Goal: Information Seeking & Learning: Learn about a topic

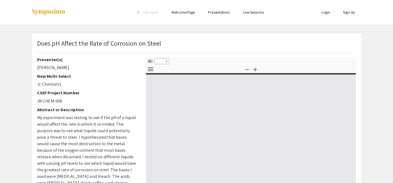
select select "custom"
type input "0"
select select "custom"
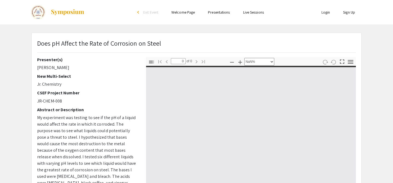
type input "1"
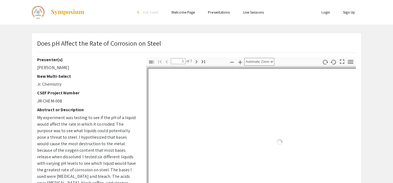
select select "auto"
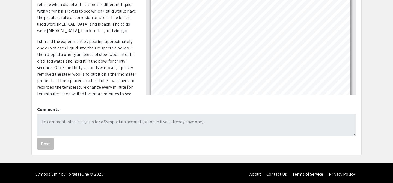
scroll to position [164, 0]
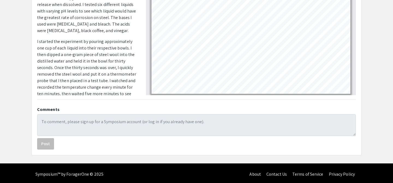
type input "2"
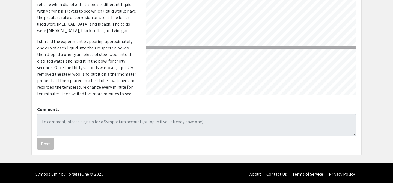
select select "1"
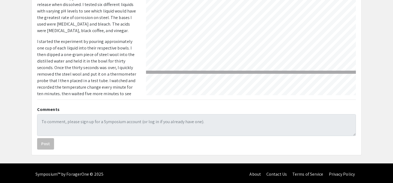
scroll to position [294, 8]
type input "2"
select select "custom"
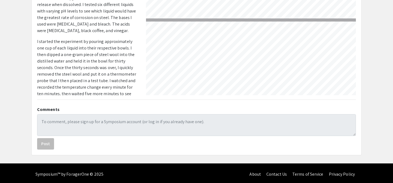
type input "3"
select select "custom"
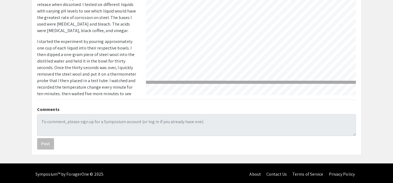
scroll to position [239, 0]
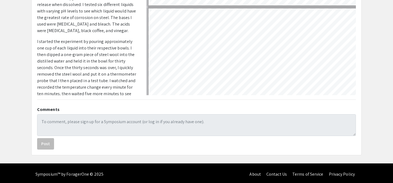
type input "4"
select select "custom"
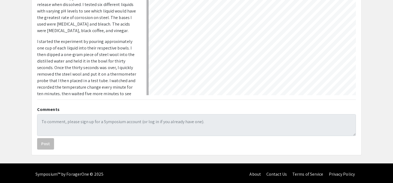
scroll to position [349, 0]
type input "3"
select select "custom"
type input "2"
select select "custom"
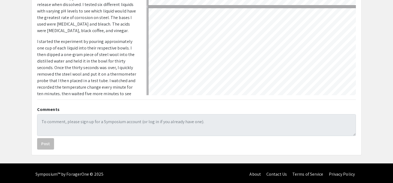
type input "1"
select select "custom"
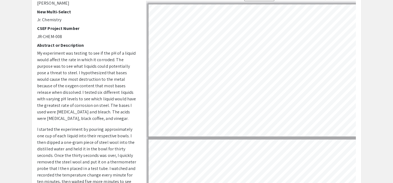
scroll to position [60, 0]
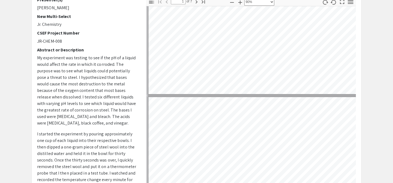
type input "2"
select select "custom"
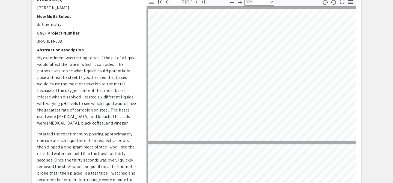
scroll to position [135, 1]
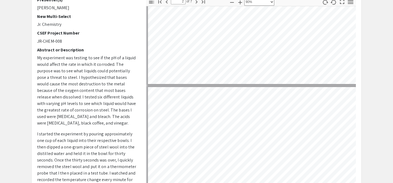
type input "1"
select select "custom"
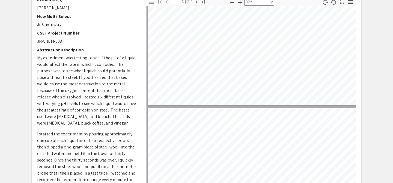
scroll to position [34, 1]
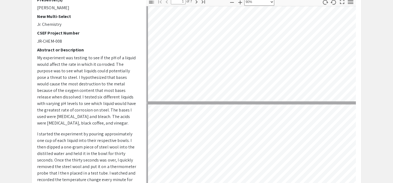
type input "2"
select select "custom"
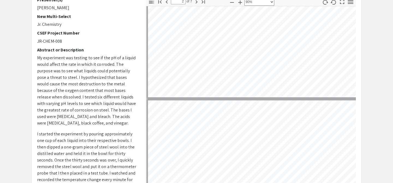
type input "3"
select select "custom"
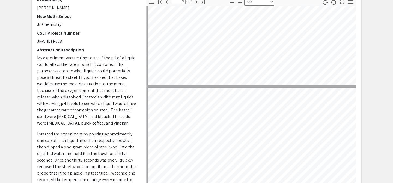
type input "2"
select select "custom"
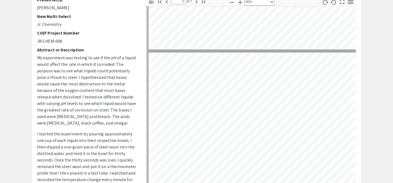
scroll to position [45, 0]
type input "1"
select select "custom"
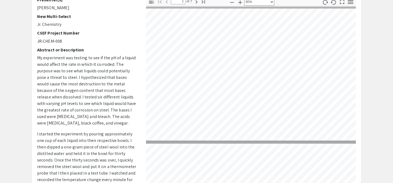
scroll to position [1, 26]
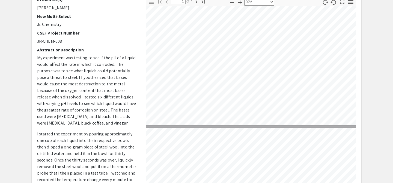
type input "2"
select select "custom"
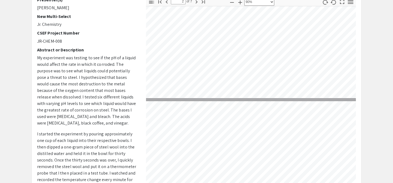
type input "3"
select select "custom"
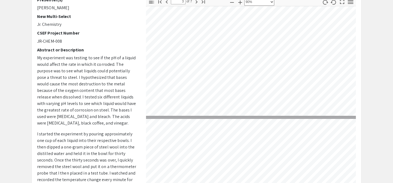
scroll to position [296, 0]
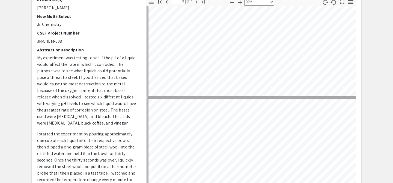
type input "4"
select select "custom"
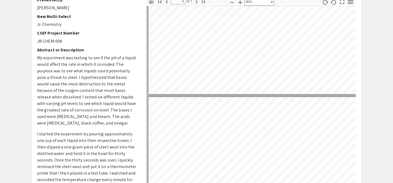
type input "3"
select select "custom"
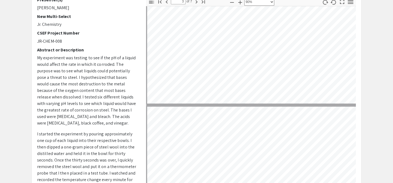
scroll to position [309, 0]
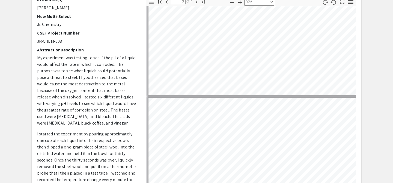
type input "4"
select select "custom"
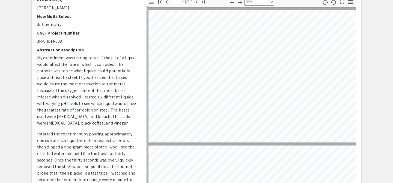
type input "5"
select select "custom"
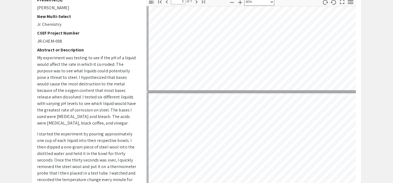
type input "6"
select select "custom"
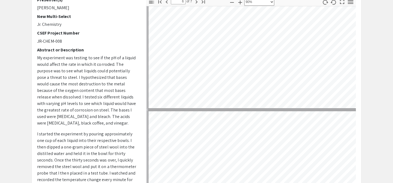
type input "5"
select select "custom"
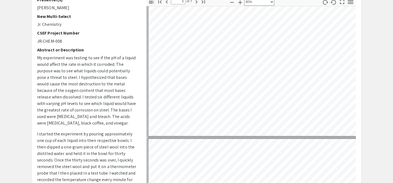
type input "4"
select select "custom"
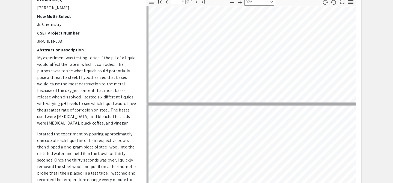
scroll to position [385, 0]
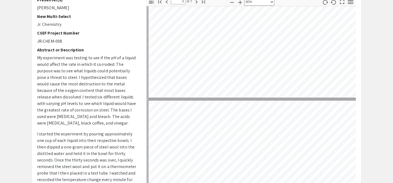
type input "5"
select select "custom"
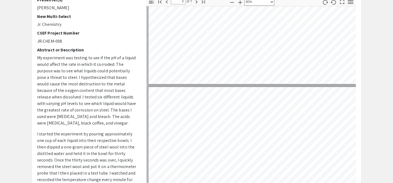
scroll to position [464, 0]
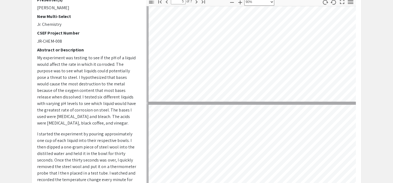
type input "4"
select select "custom"
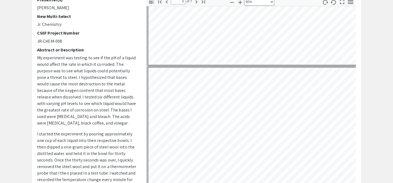
type input "3"
select select "custom"
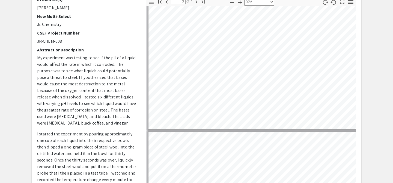
type input "4"
select select "custom"
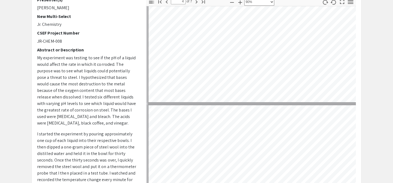
type input "5"
select select "custom"
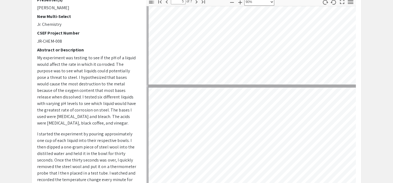
scroll to position [465, 0]
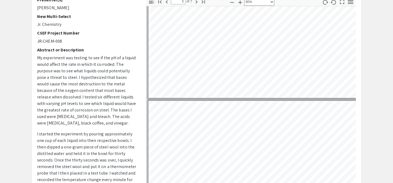
type input "4"
select select "custom"
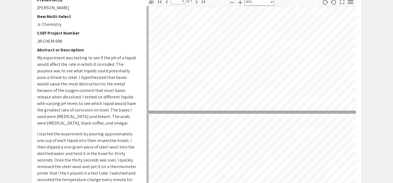
scroll to position [436, 0]
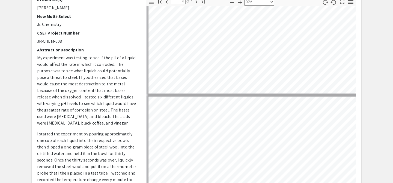
type input "3"
select select "custom"
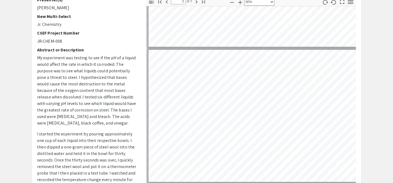
scroll to position [219, 0]
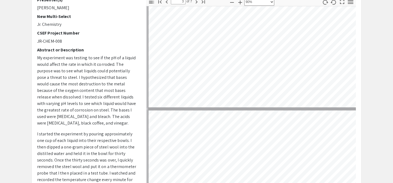
type input "2"
select select "custom"
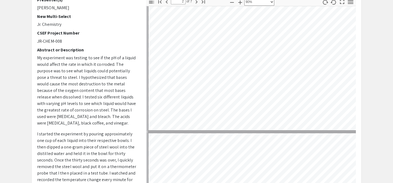
scroll to position [54, 0]
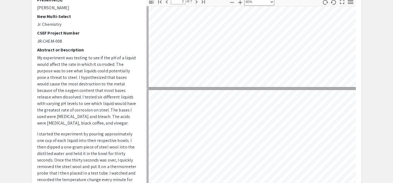
type input "1"
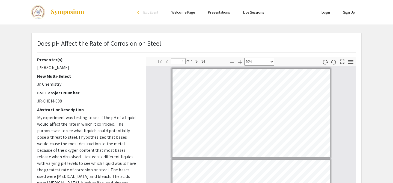
scroll to position [0, 0]
select select "custom"
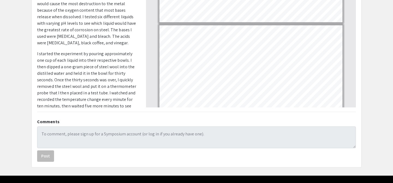
scroll to position [141, 0]
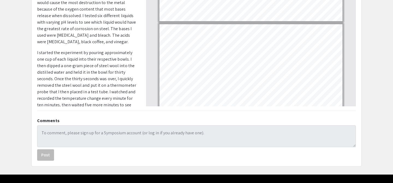
type input "2"
select select "custom"
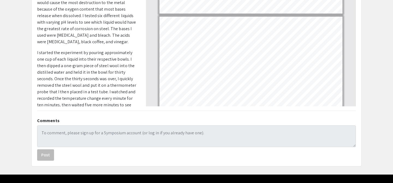
type input "3"
select select "custom"
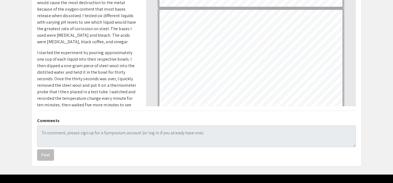
type input "4"
select select "custom"
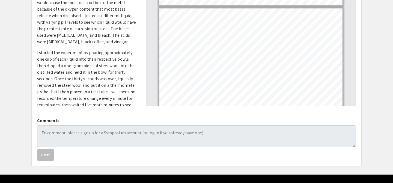
type input "5"
select select "custom"
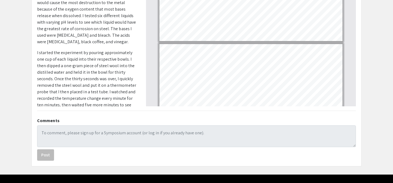
type input "6"
select select "custom"
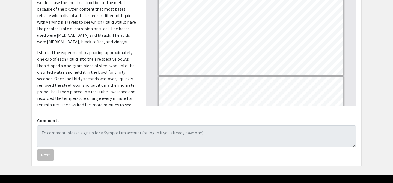
type input "7"
select select "custom"
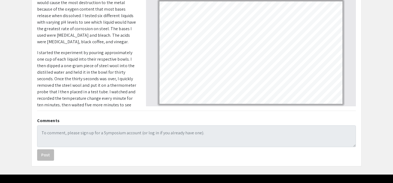
scroll to position [155, 0]
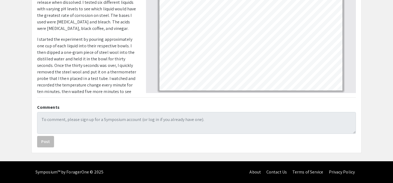
type input "6"
select select "custom"
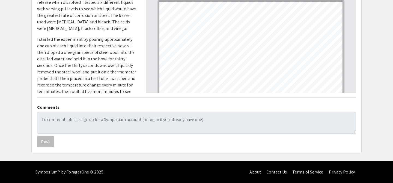
type input "7"
select select "custom"
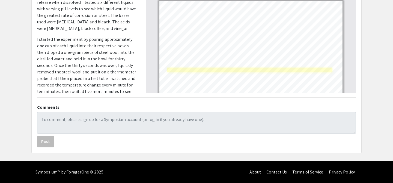
type input "6"
select select "custom"
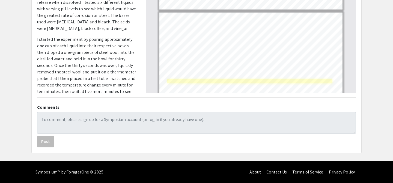
type input "7"
select select "custom"
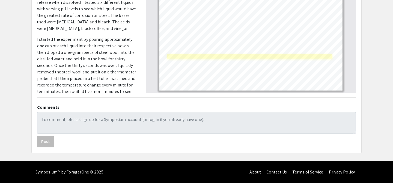
type input "6"
select select "custom"
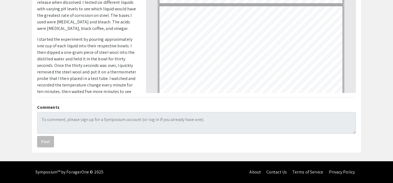
type input "5"
select select "custom"
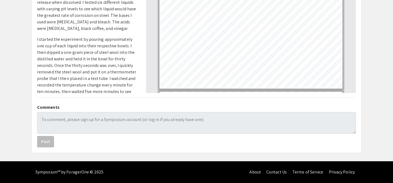
type input "4"
select select "custom"
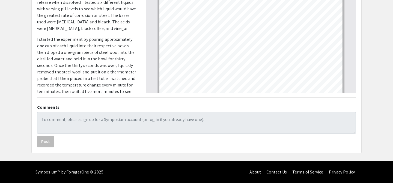
type input "3"
select select "custom"
type input "4"
select select "custom"
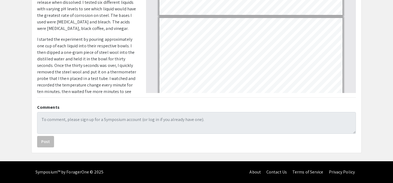
type input "5"
select select "custom"
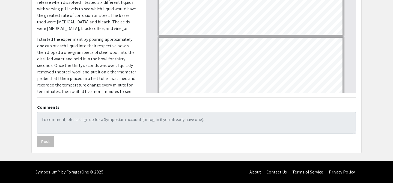
type input "6"
select select "custom"
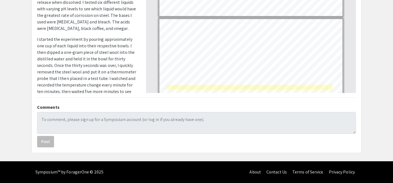
type input "7"
select select "custom"
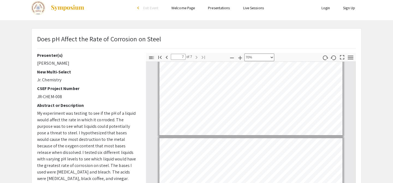
scroll to position [0, 0]
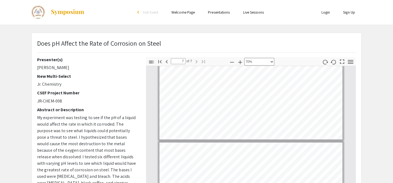
type input "6"
select select "custom"
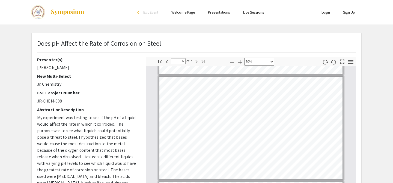
type input "5"
select select "custom"
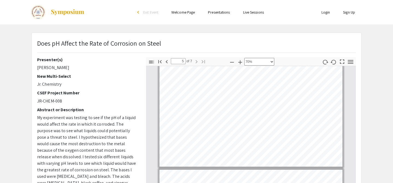
type input "4"
select select "custom"
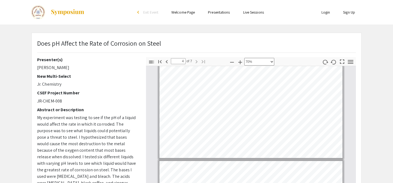
type input "3"
select select "custom"
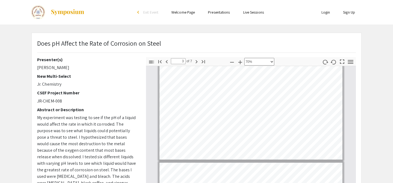
type input "2"
select select "custom"
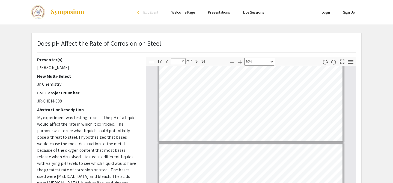
type input "1"
select select "custom"
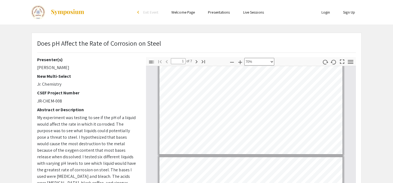
type input "2"
select select "custom"
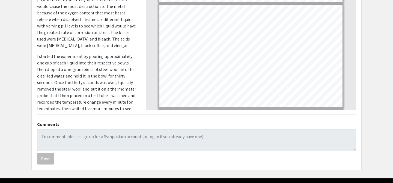
scroll to position [151, 0]
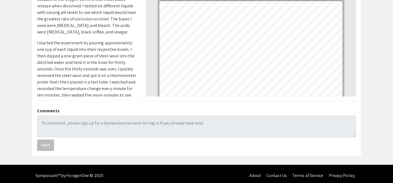
type input "3"
select select "custom"
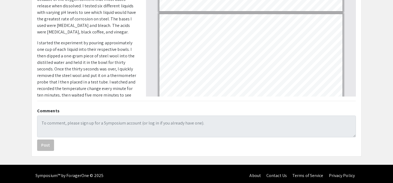
type input "4"
select select "custom"
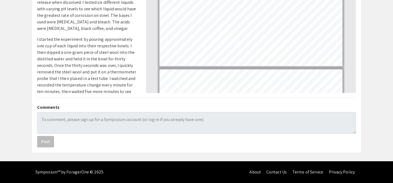
scroll to position [216, 0]
type input "3"
select select "custom"
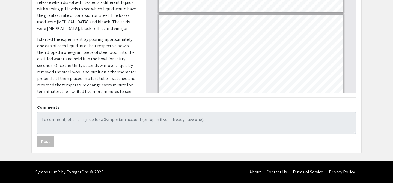
type input "2"
select select "custom"
type input "1"
select select "custom"
